Goal: Information Seeking & Learning: Find specific fact

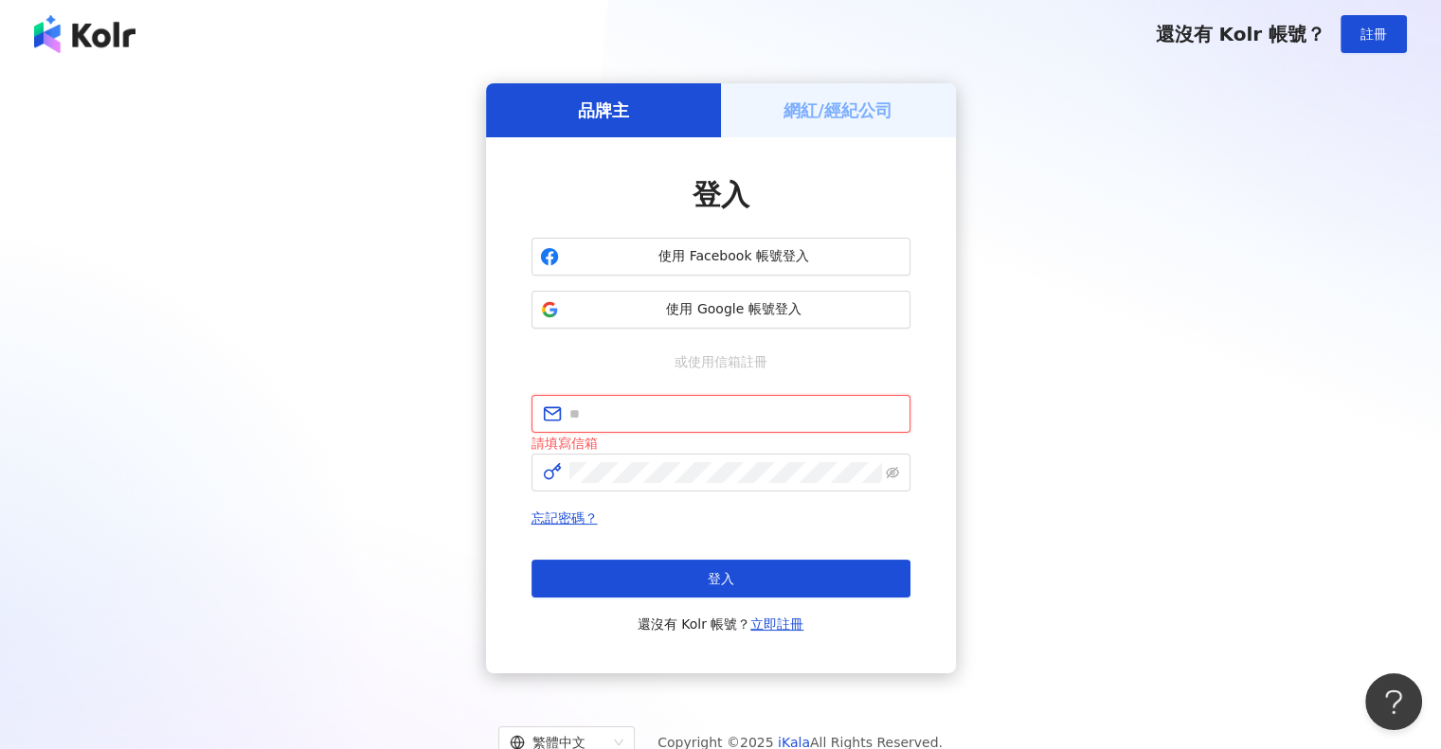
click at [649, 422] on input "text" at bounding box center [734, 413] width 330 height 21
paste input "**********"
type input "**********"
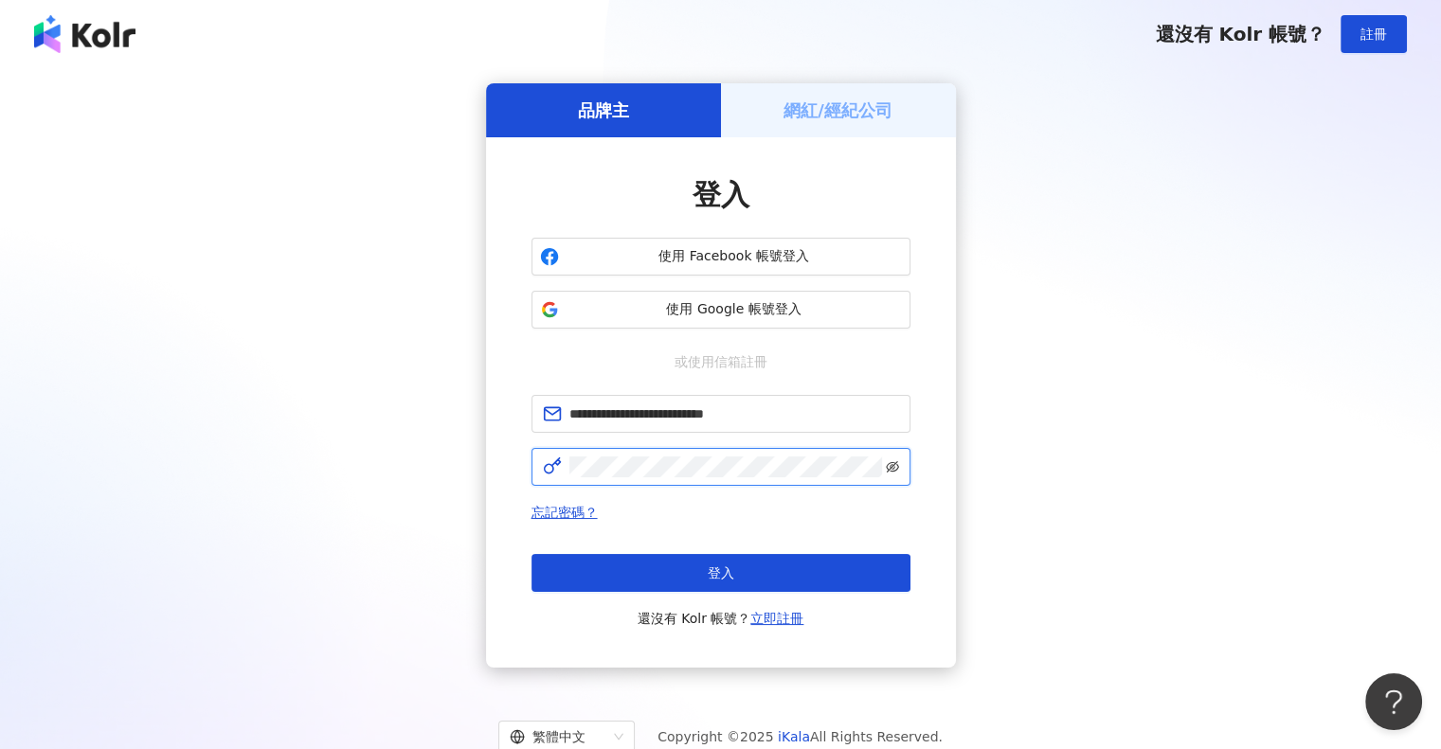
click at [891, 469] on icon "eye-invisible" at bounding box center [892, 466] width 13 height 13
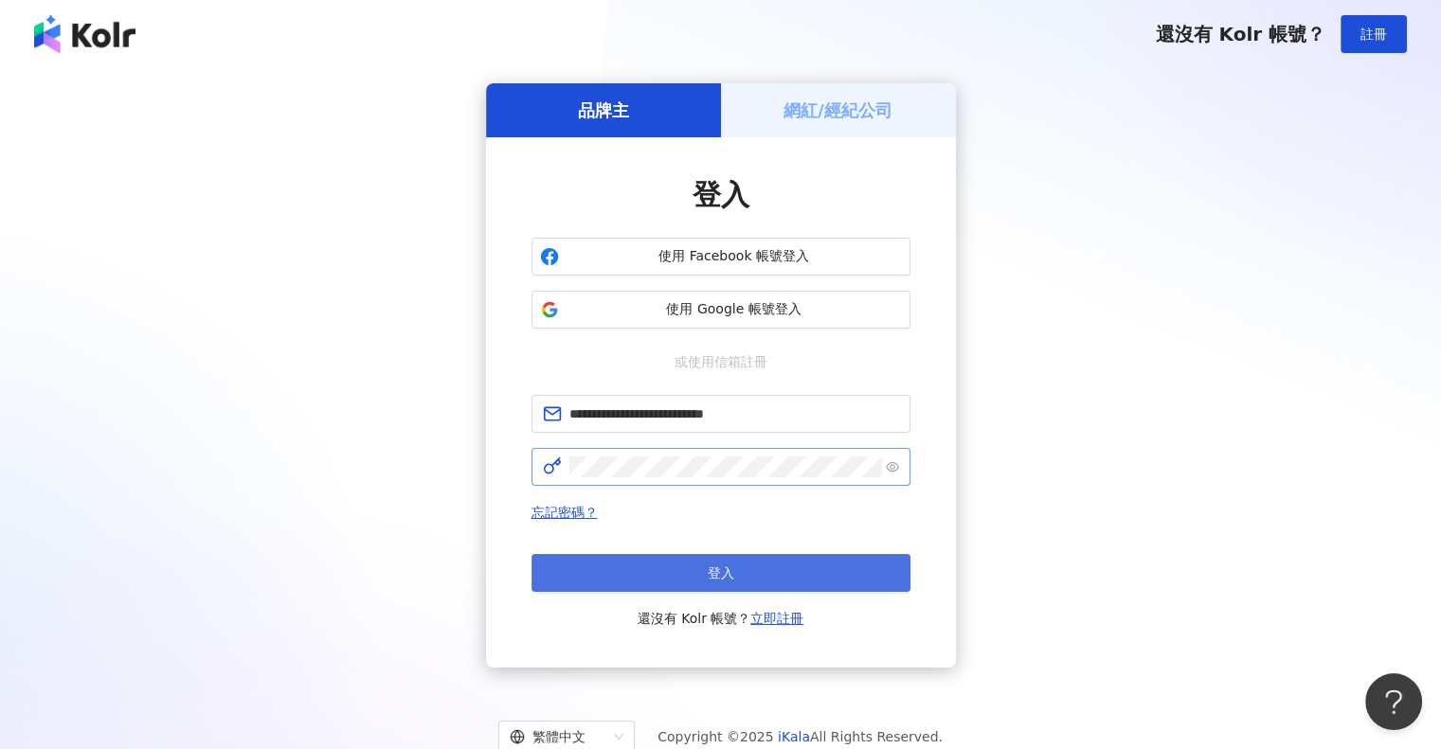
click at [820, 554] on button "登入" at bounding box center [720, 573] width 379 height 38
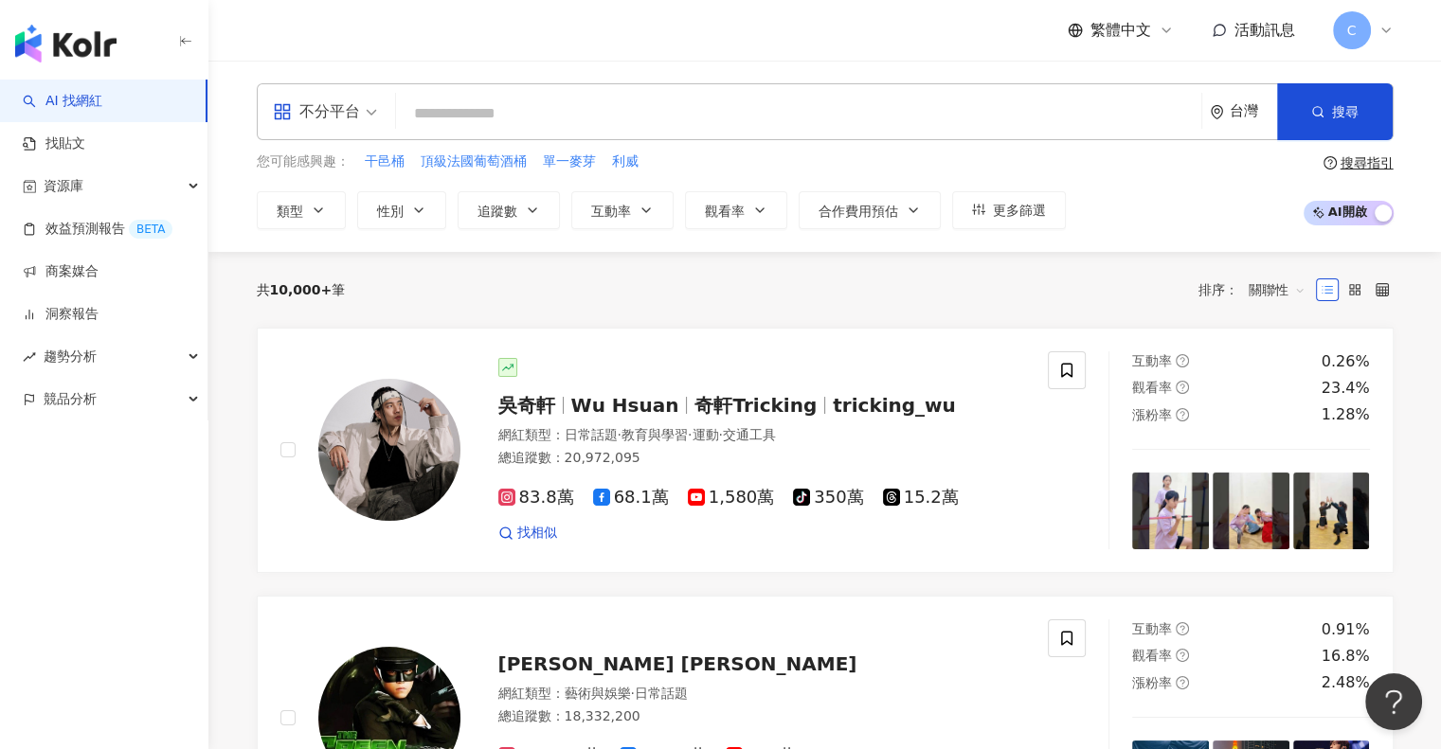
click at [827, 28] on div "繁體中文 活動訊息 C" at bounding box center [825, 30] width 1137 height 61
click at [523, 113] on input "search" at bounding box center [798, 114] width 790 height 36
click at [355, 115] on div "不分平台" at bounding box center [316, 112] width 87 height 30
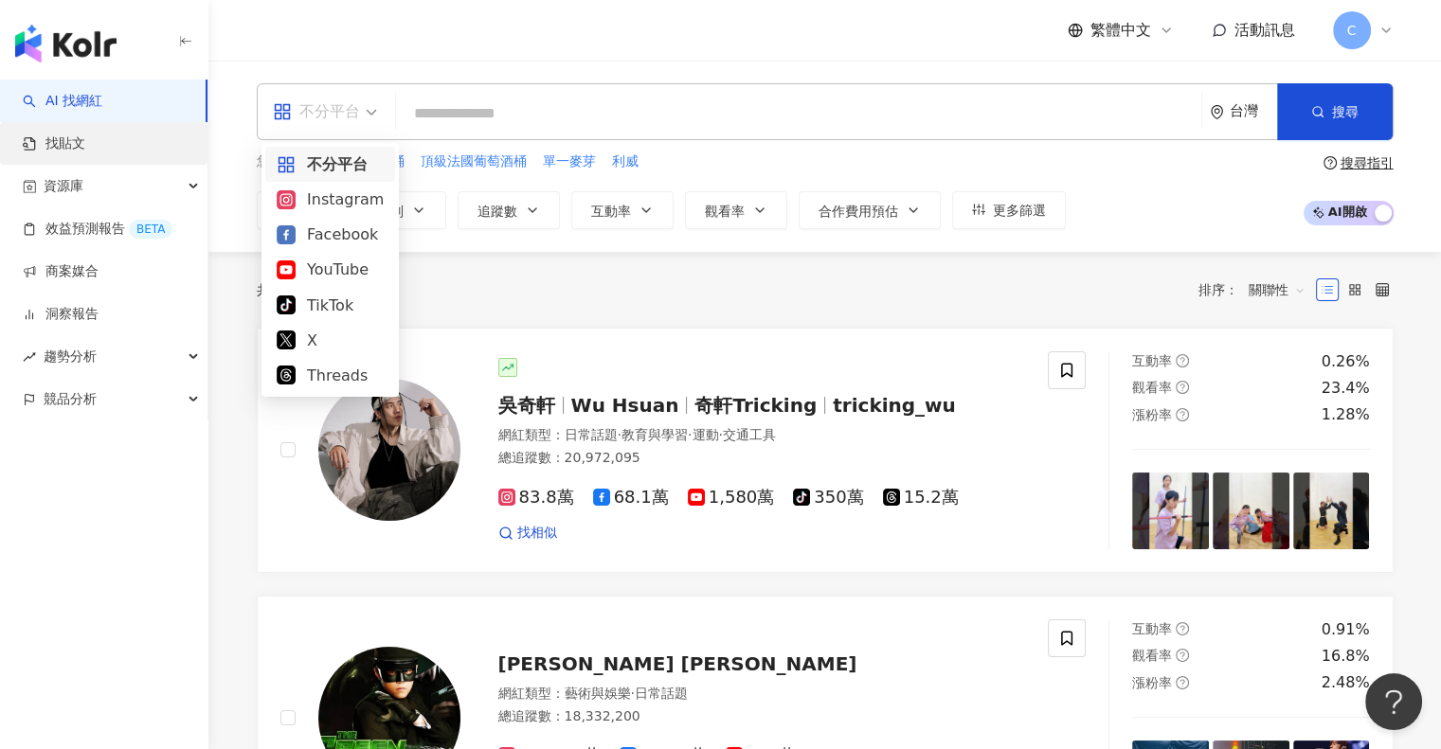
click at [85, 135] on link "找貼文" at bounding box center [54, 143] width 63 height 19
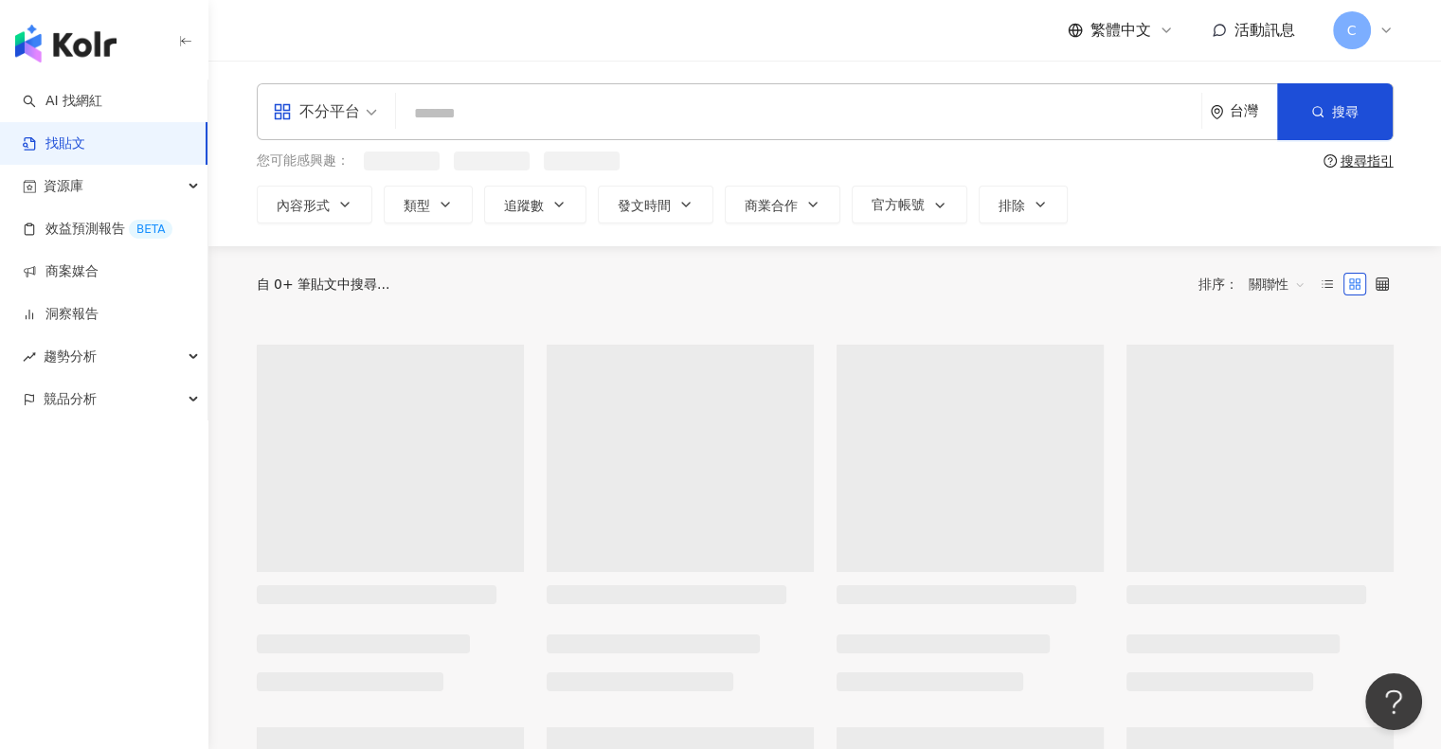
click at [475, 124] on input "search" at bounding box center [798, 113] width 790 height 41
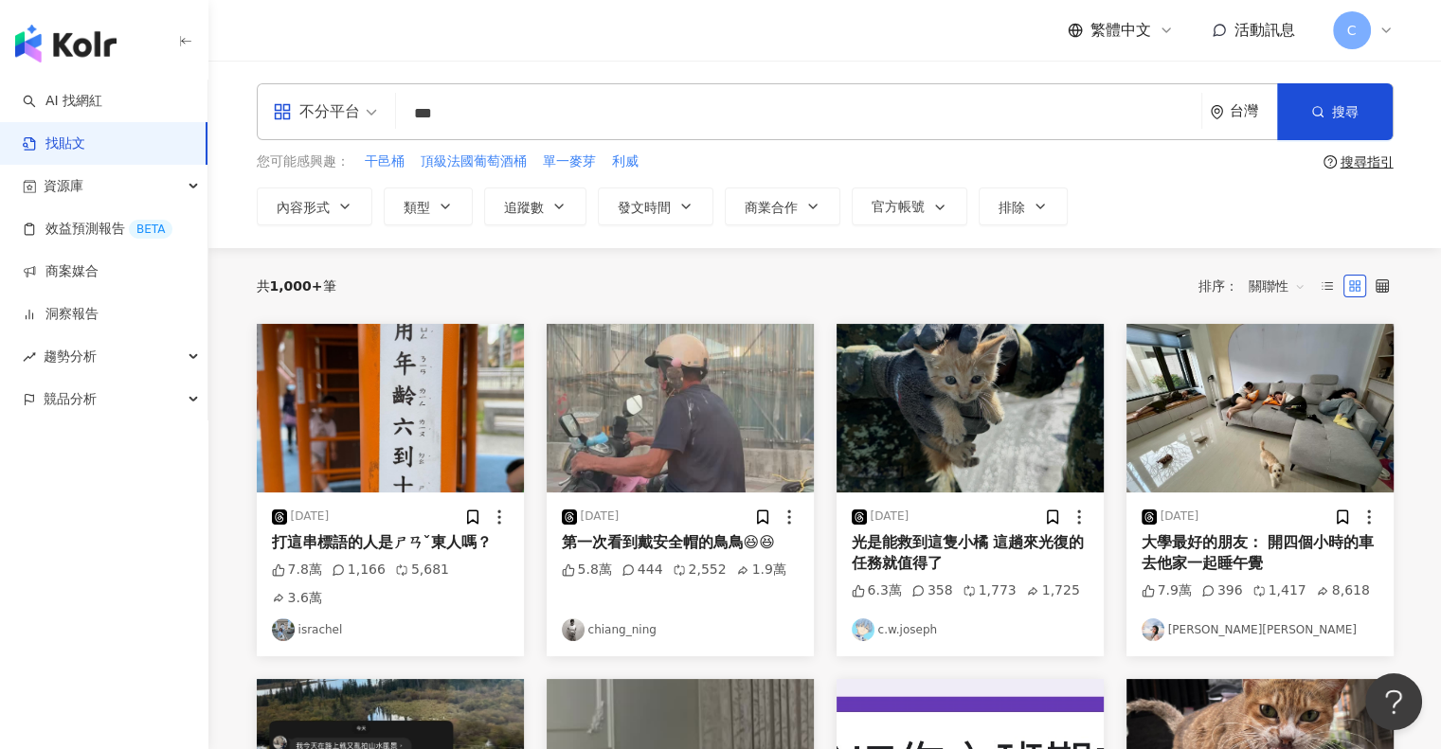
click at [393, 441] on img "button" at bounding box center [390, 408] width 267 height 169
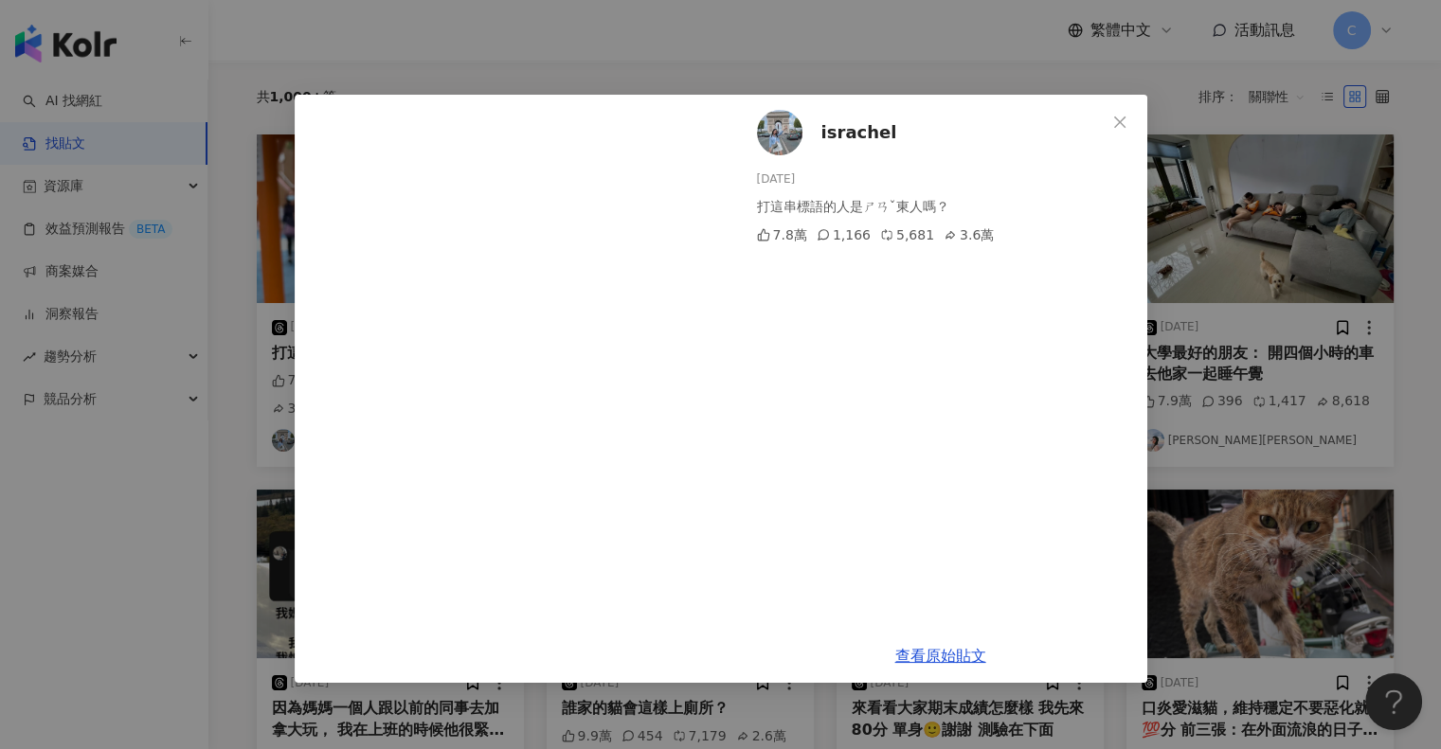
scroll to position [284, 0]
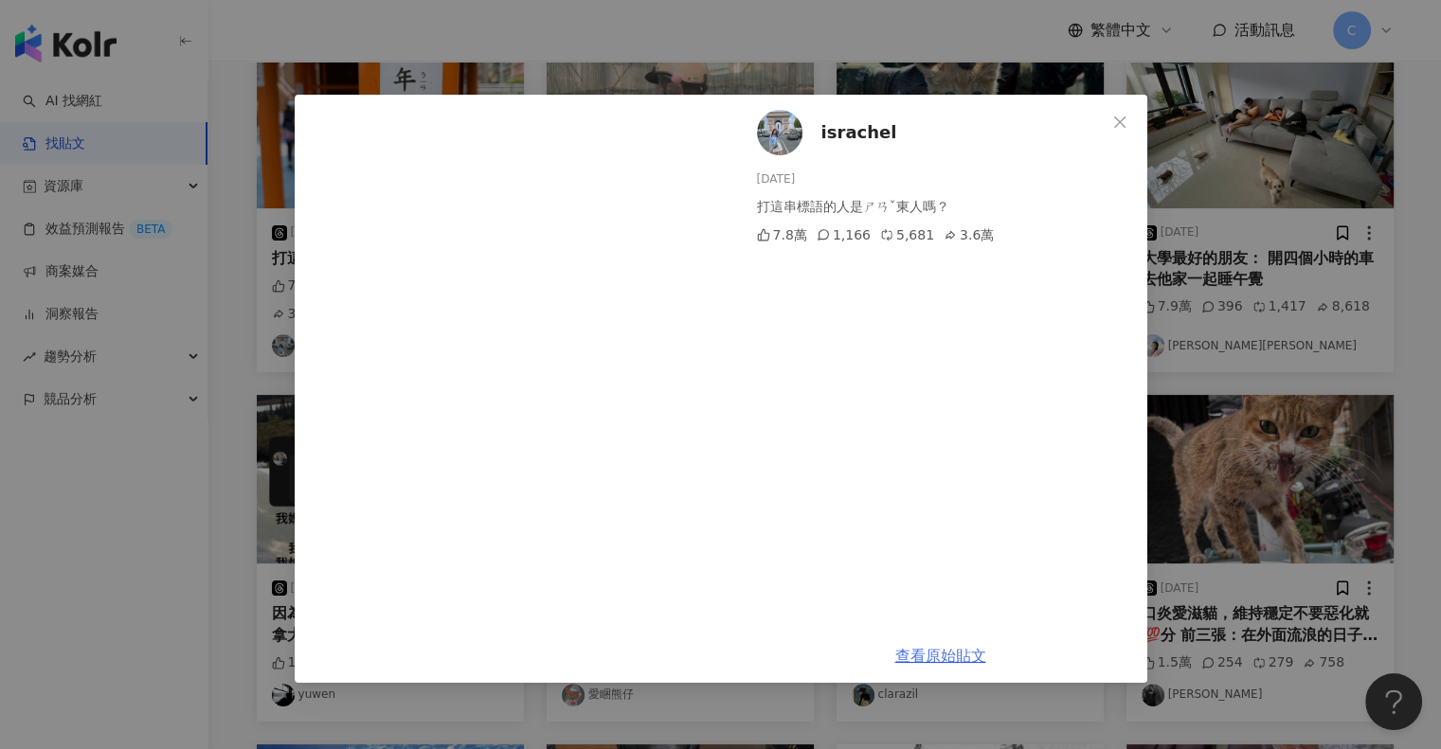
click at [931, 654] on link "查看原始貼文" at bounding box center [940, 656] width 91 height 18
click at [1120, 124] on icon "close" at bounding box center [1119, 122] width 15 height 15
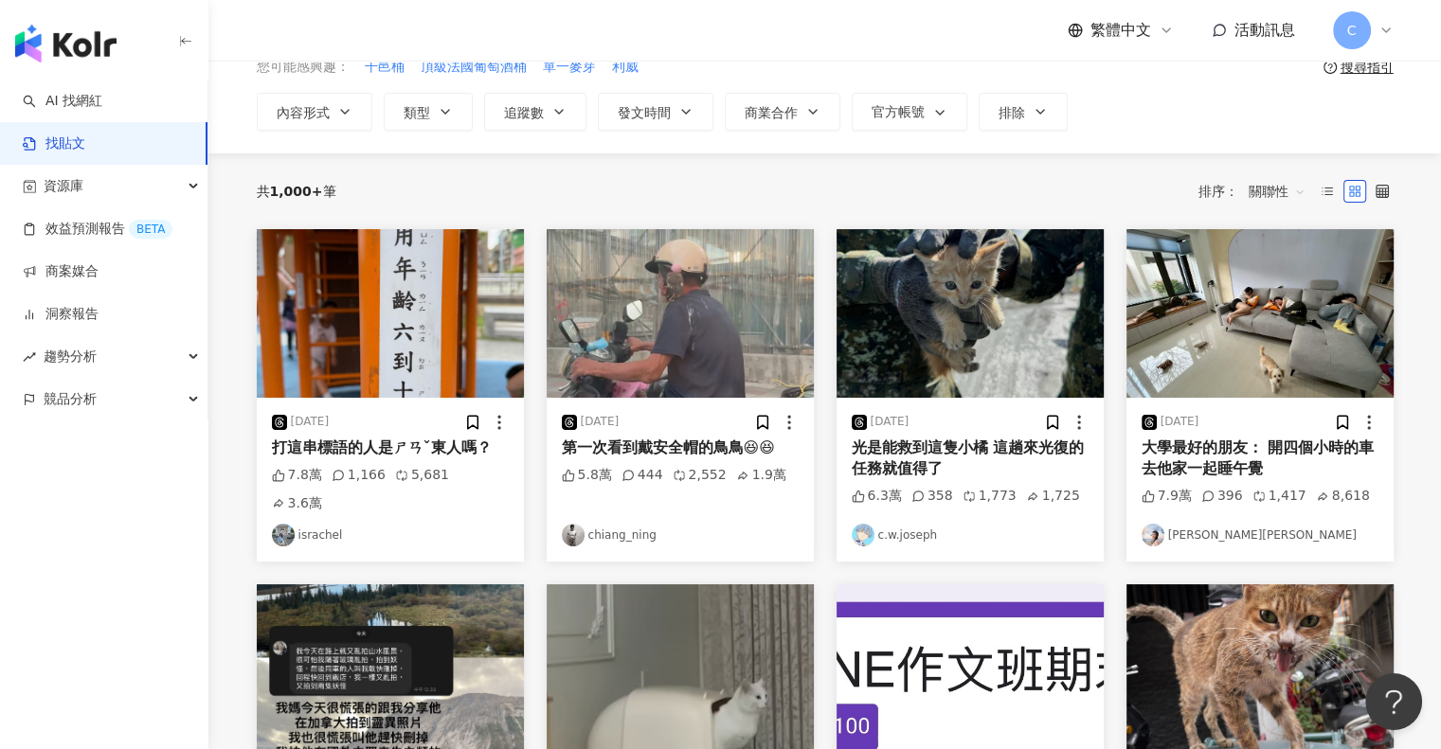
scroll to position [0, 0]
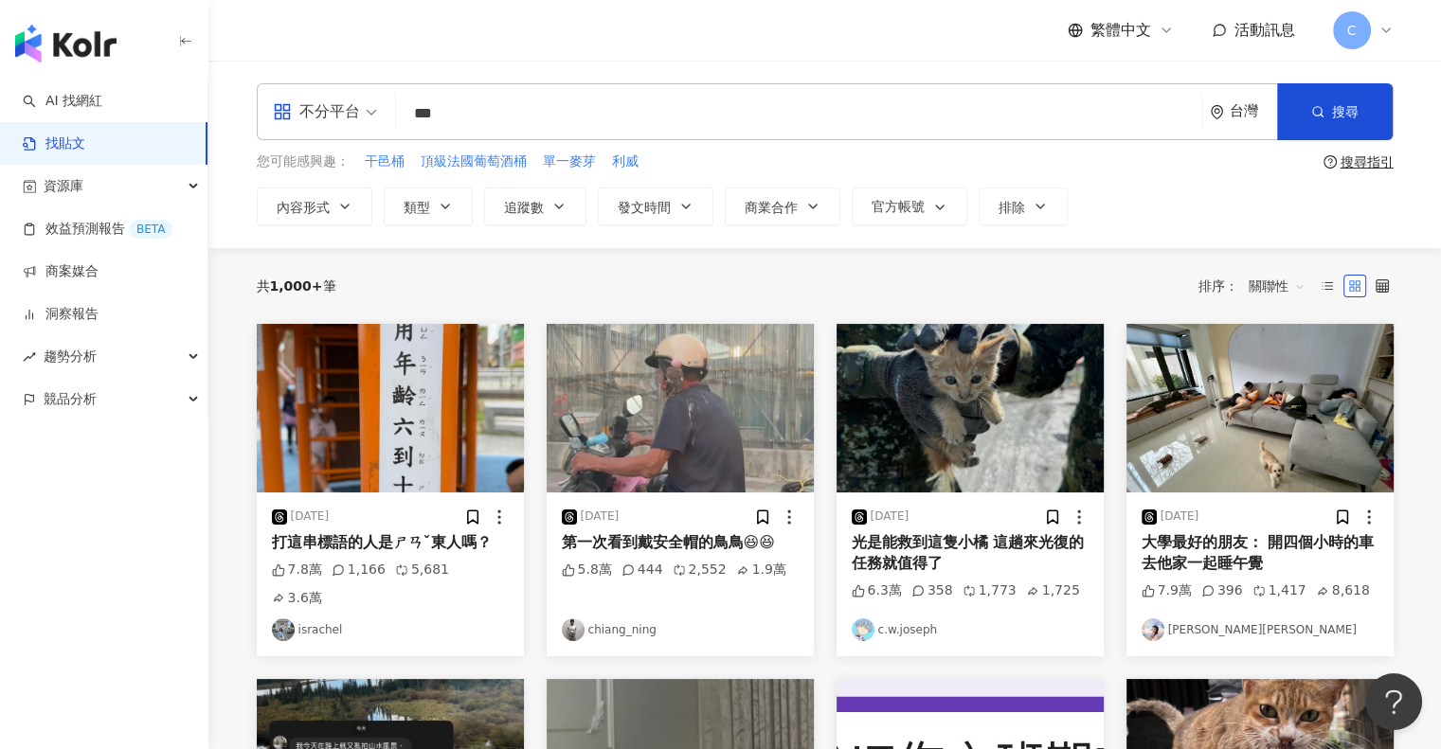
drag, startPoint x: 426, startPoint y: 117, endPoint x: 412, endPoint y: 117, distance: 14.2
click at [412, 117] on input "***" at bounding box center [798, 113] width 790 height 41
type input "***"
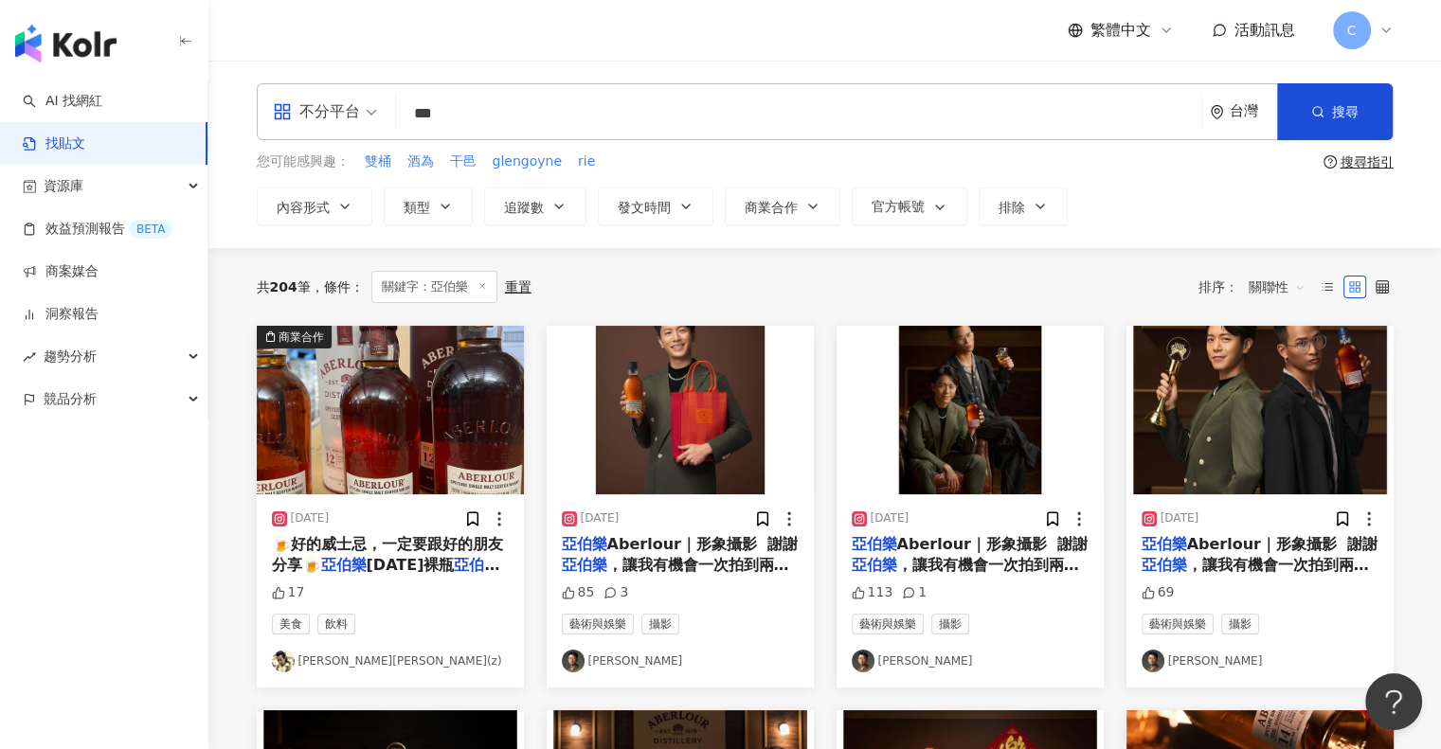
click at [1257, 280] on span "關聯性" at bounding box center [1276, 287] width 57 height 30
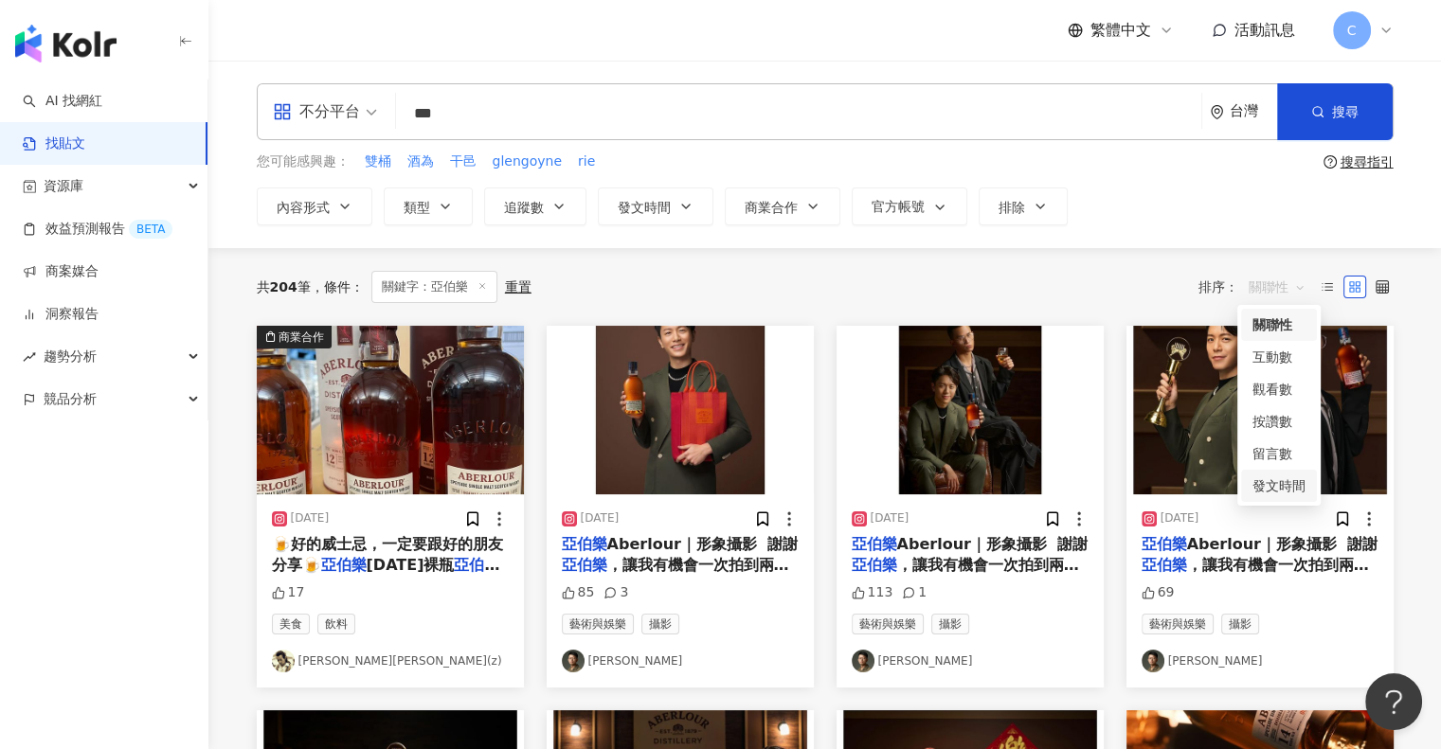
click at [1273, 488] on div "發文時間" at bounding box center [1278, 485] width 53 height 21
click at [1289, 288] on span "關聯性" at bounding box center [1276, 287] width 57 height 30
click at [1288, 487] on div "發文時間" at bounding box center [1278, 485] width 53 height 21
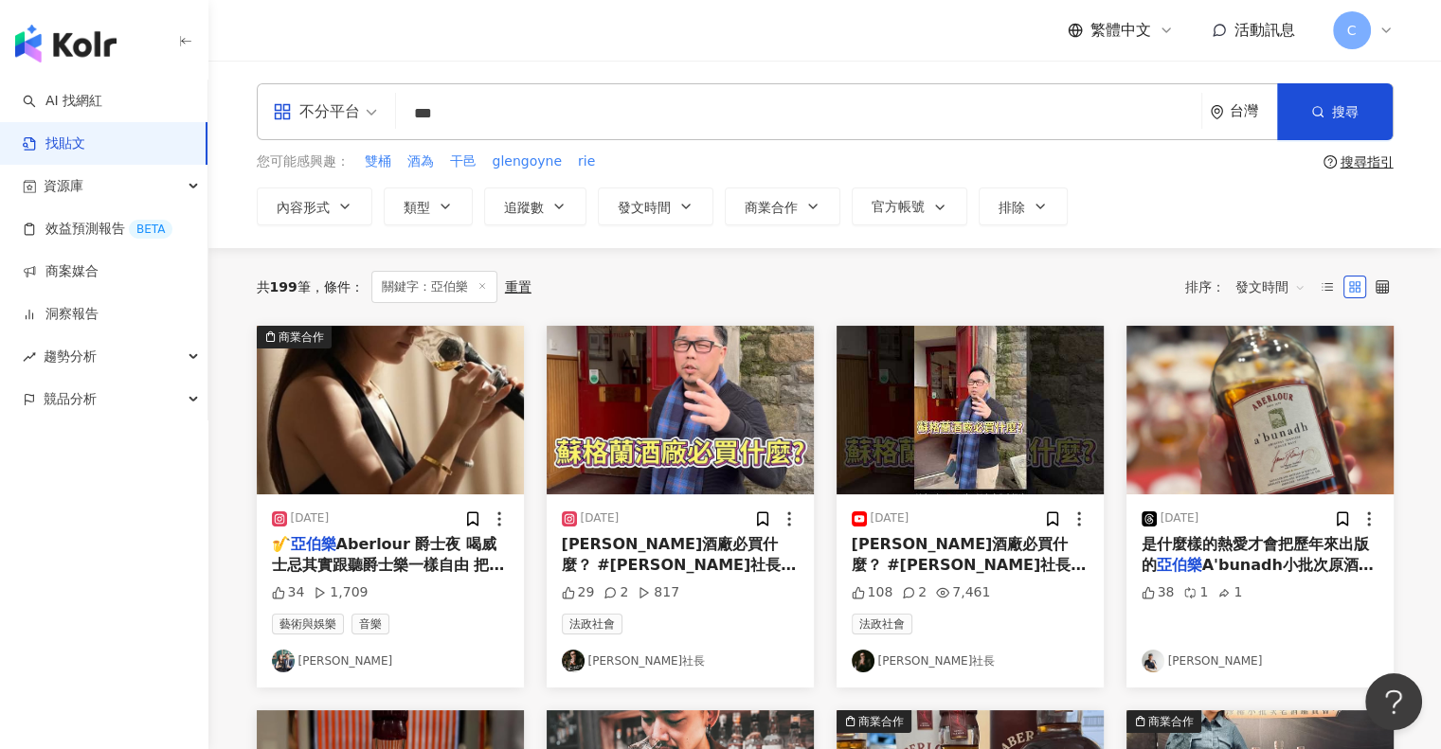
click at [335, 565] on span "Aberlour 爵士夜 喝威士忌其實跟聽爵士樂一樣自由 把[PERSON_NAME]的歌交給不同音樂家，就能有截然不同的詮釋方式 就像" at bounding box center [388, 586] width 233 height 103
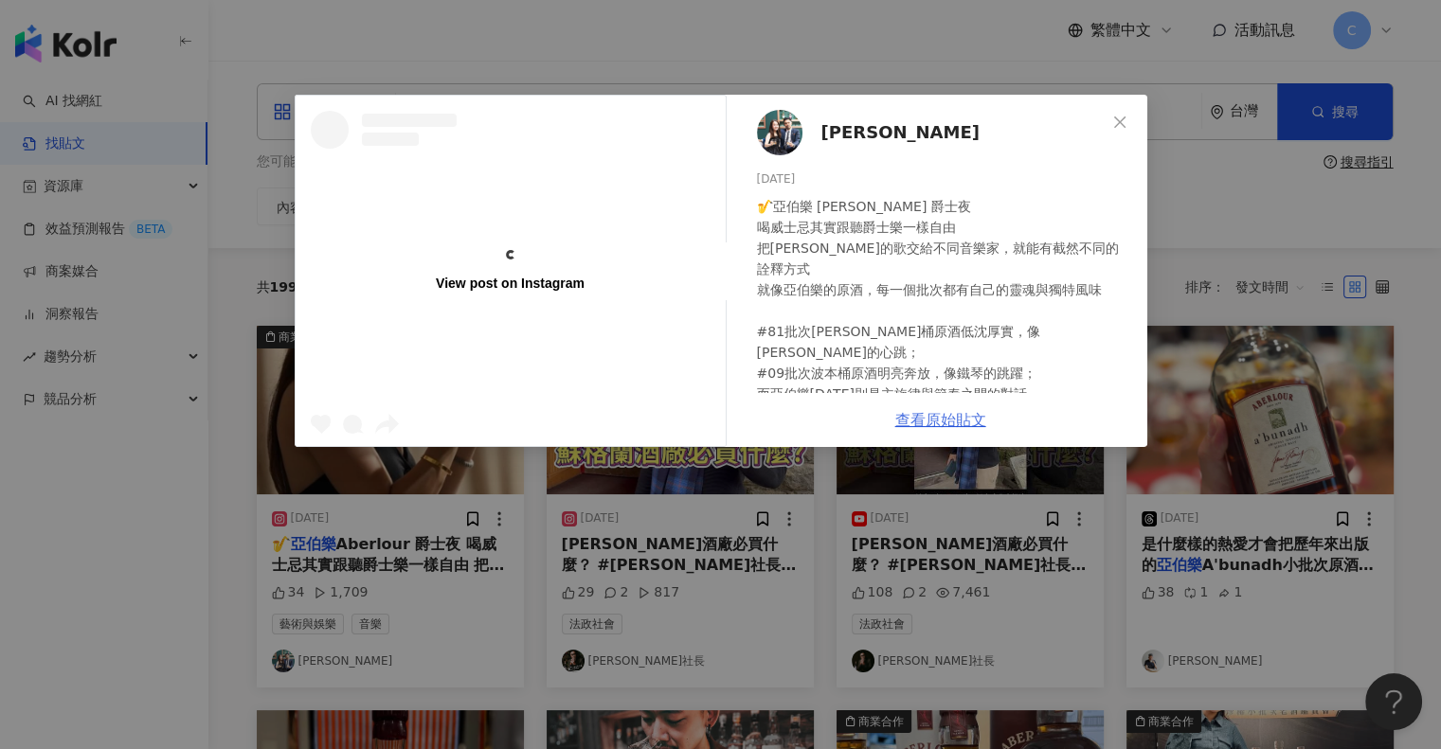
click at [967, 420] on div "[PERSON_NAME] [DATE] 🎷亞伯樂 [PERSON_NAME] 爵士夜 喝威士忌其實跟聽爵士樂一樣自由 把[PERSON_NAME]的歌交給不…" at bounding box center [940, 271] width 413 height 352
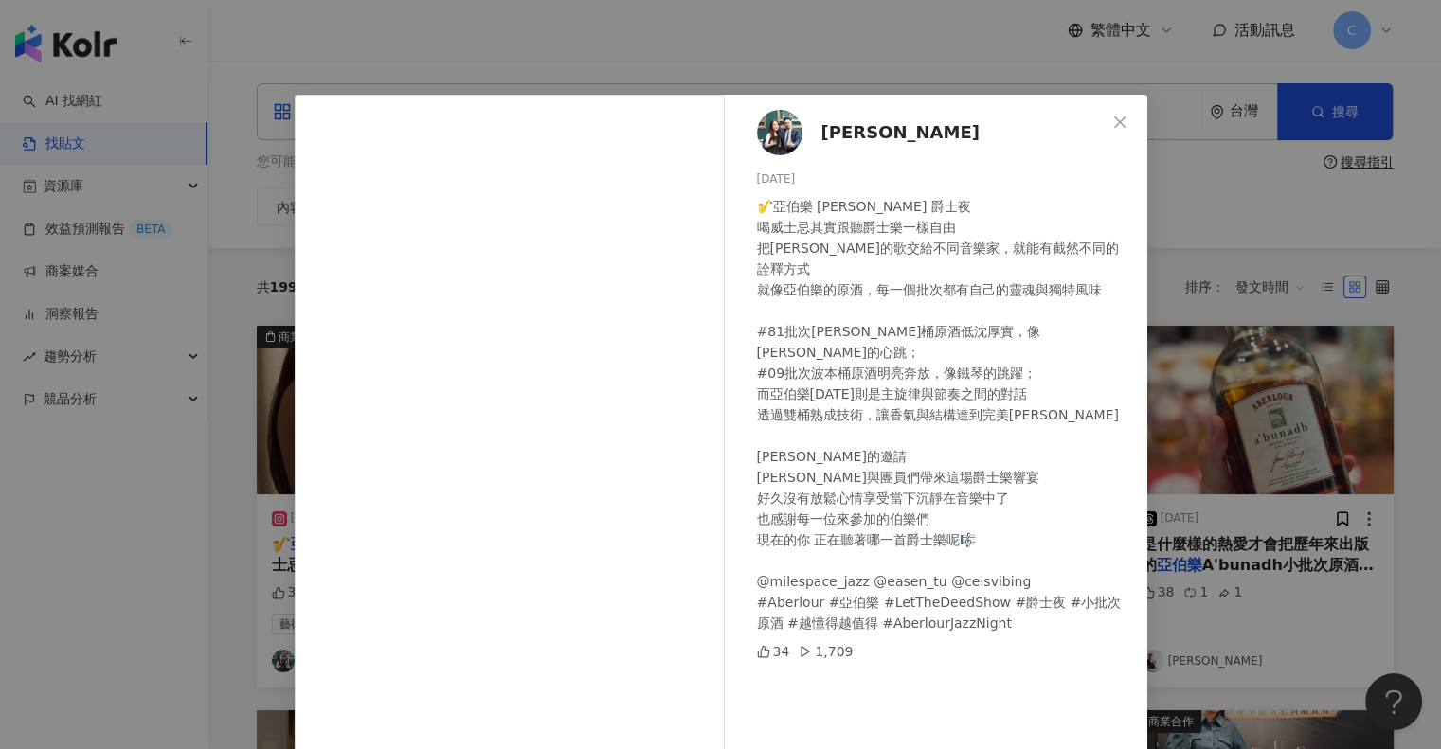
scroll to position [102, 0]
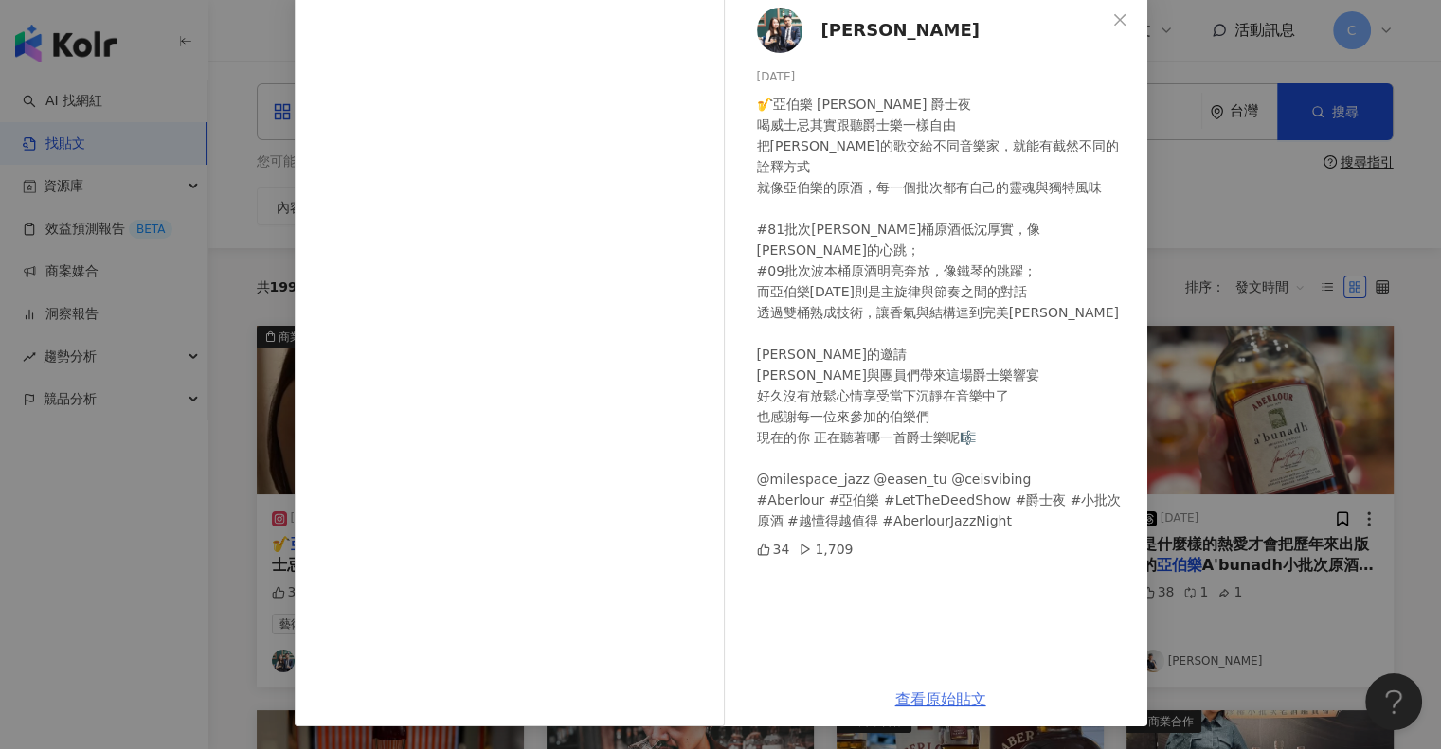
click at [907, 695] on link "查看原始貼文" at bounding box center [940, 699] width 91 height 18
